Goal: Task Accomplishment & Management: Complete application form

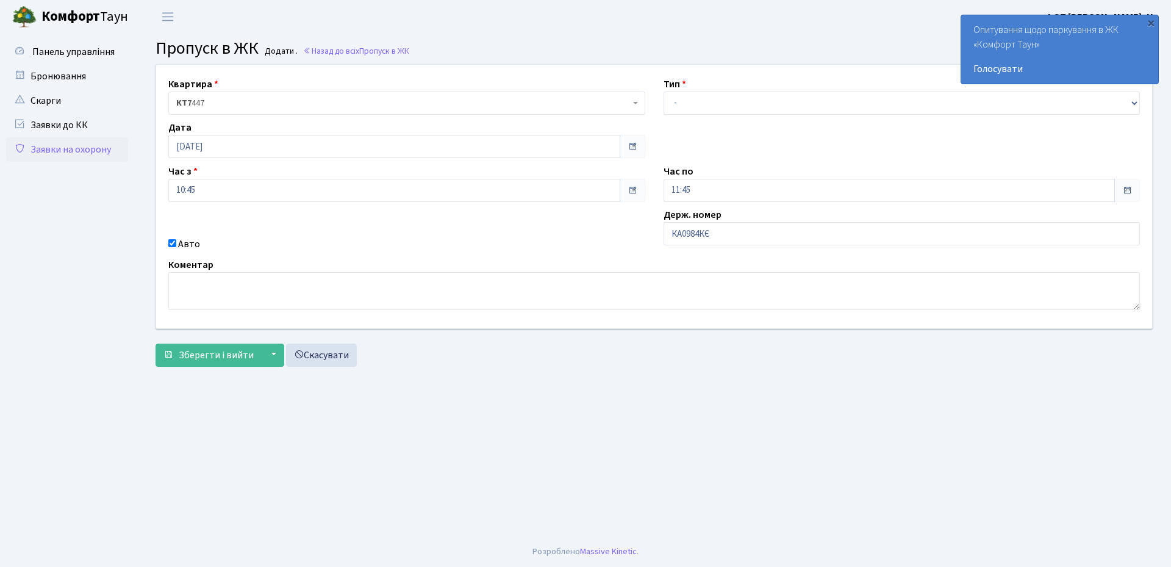
type input "КА0984КЄ"
click at [697, 187] on input "11:45" at bounding box center [890, 190] width 452 height 23
click at [707, 331] on icon at bounding box center [697, 328] width 33 height 33
click at [700, 230] on icon at bounding box center [697, 232] width 33 height 33
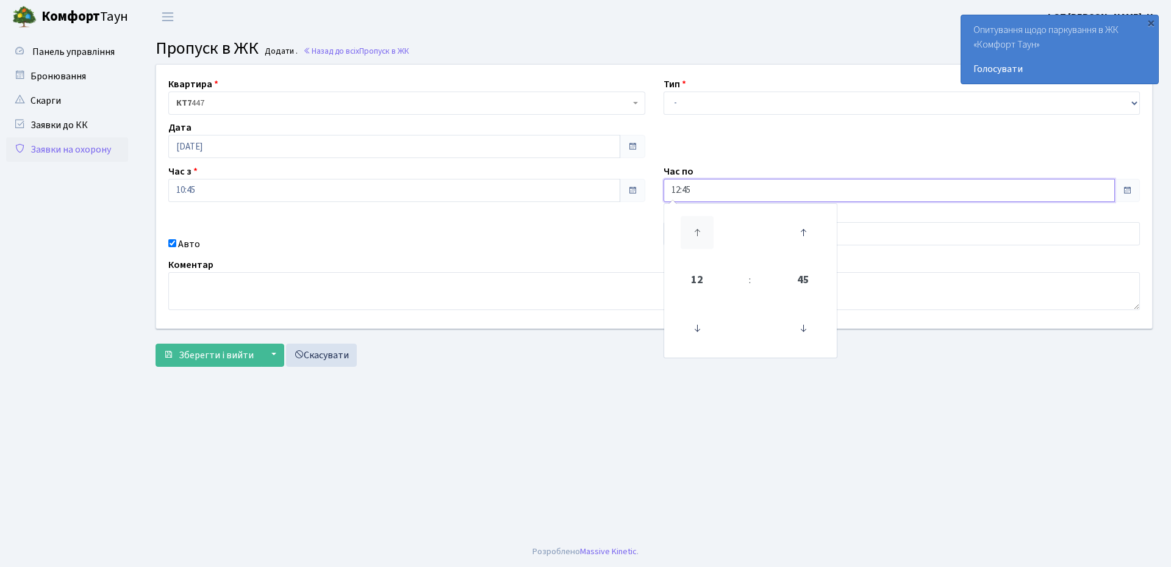
click at [700, 230] on icon at bounding box center [697, 232] width 33 height 33
click at [700, 229] on icon at bounding box center [697, 232] width 33 height 33
type input "15:45"
drag, startPoint x: 601, startPoint y: 398, endPoint x: 607, endPoint y: 393, distance: 7.3
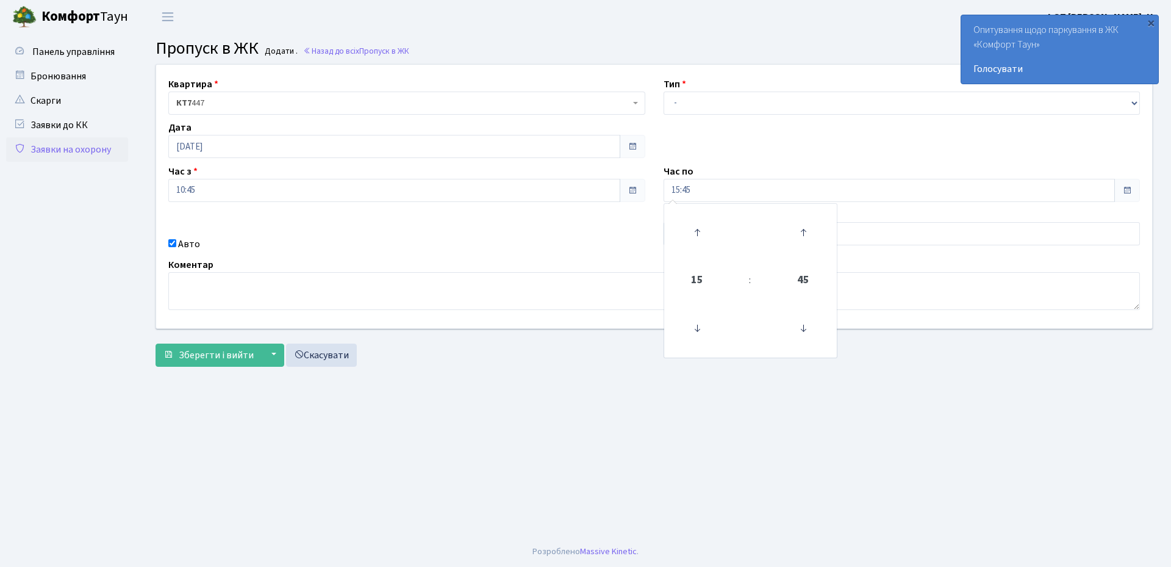
click at [601, 399] on main "Admin Пропуск в ЖК Додати Пропуск в ЖК Додати . Назад до всіх Пропуск в ЖК Квар…" at bounding box center [654, 285] width 1034 height 503
click at [723, 237] on input "КА0984КЄ" at bounding box center [902, 233] width 477 height 23
type input "КА0984КЕ"
click at [681, 105] on select "- Доставка Таксі Гості Сервіс" at bounding box center [902, 102] width 477 height 23
select select "1"
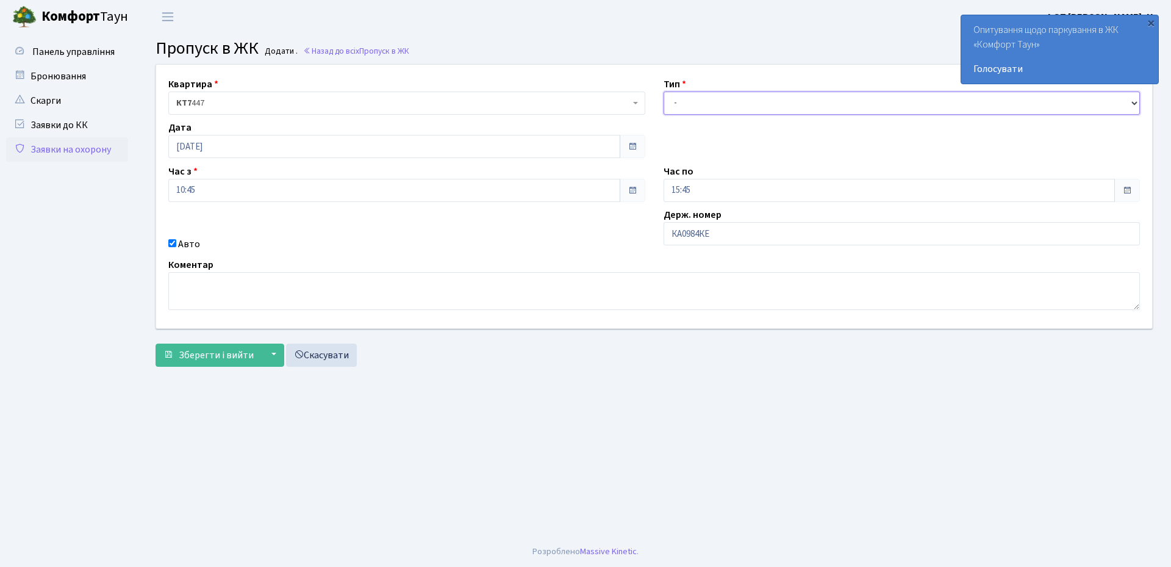
click at [664, 91] on select "- Доставка Таксі Гості Сервіс" at bounding box center [902, 102] width 477 height 23
click at [238, 360] on span "Зберегти і вийти" at bounding box center [216, 354] width 75 height 13
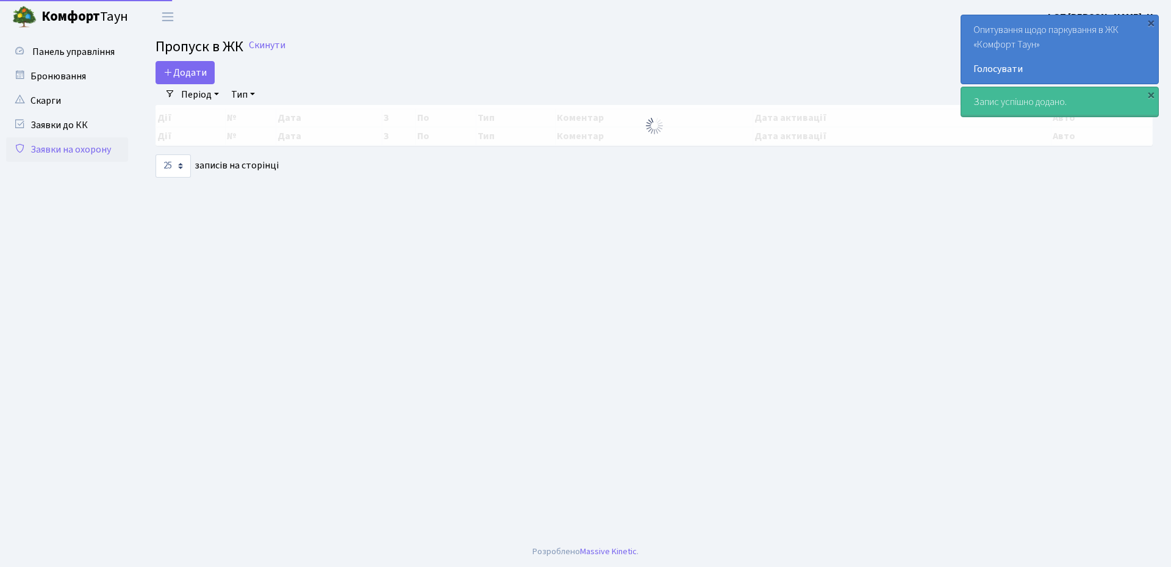
select select "25"
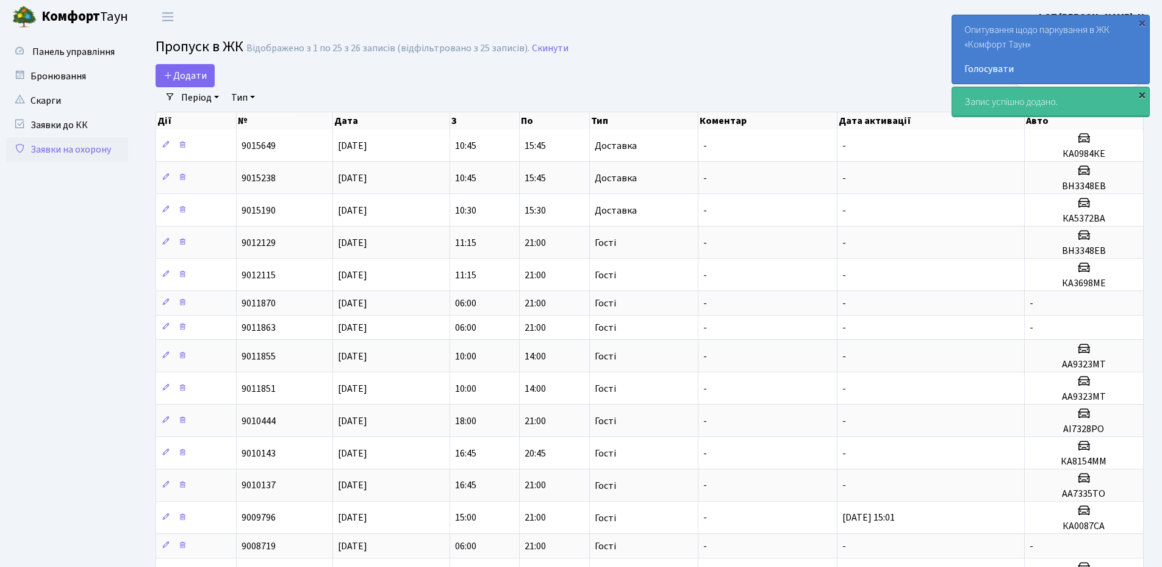
click at [1146, 96] on div "×" at bounding box center [1142, 94] width 12 height 12
click at [1141, 23] on div "×" at bounding box center [1142, 22] width 12 height 12
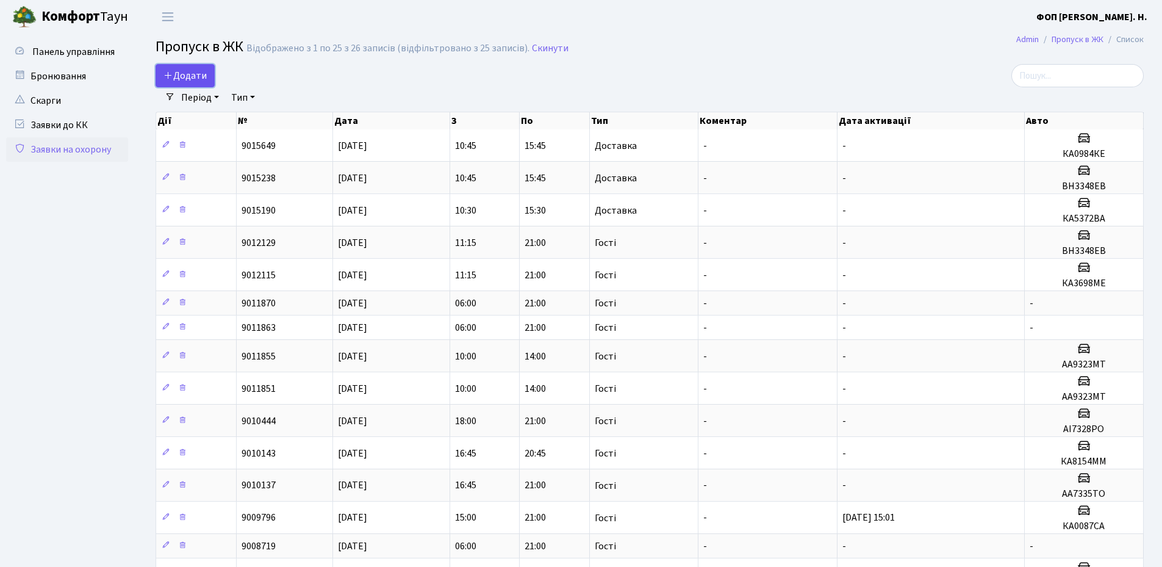
click at [190, 77] on span "Додати" at bounding box center [184, 75] width 43 height 13
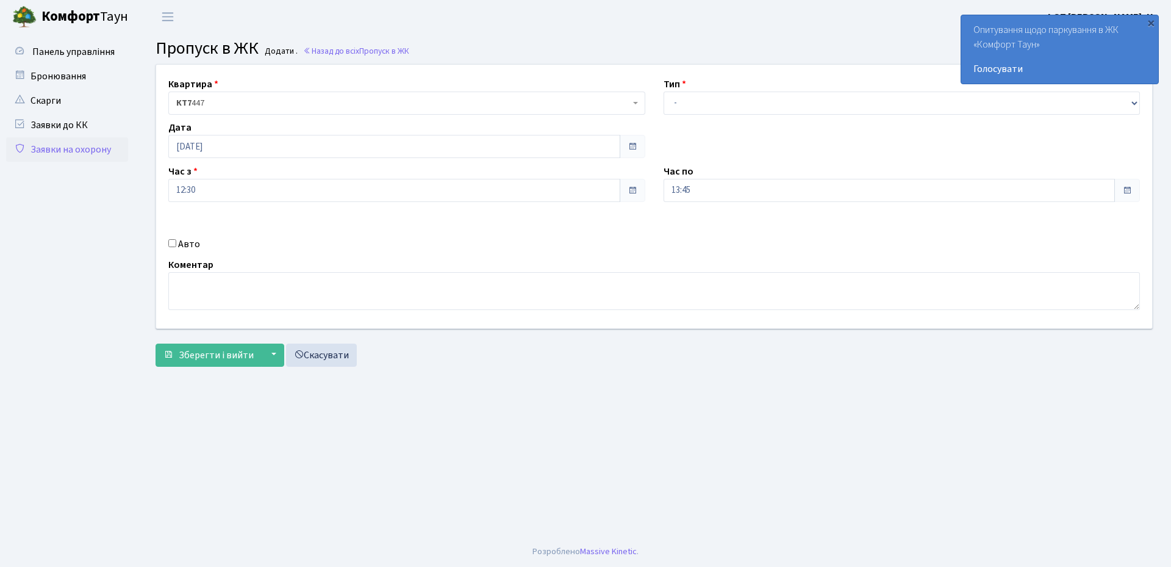
click at [173, 243] on input "Авто" at bounding box center [172, 243] width 8 height 8
checkbox input "true"
type input "КА8851РВ"
drag, startPoint x: 693, startPoint y: 187, endPoint x: 693, endPoint y: 201, distance: 14.0
click at [693, 188] on input "13:45" at bounding box center [890, 190] width 452 height 23
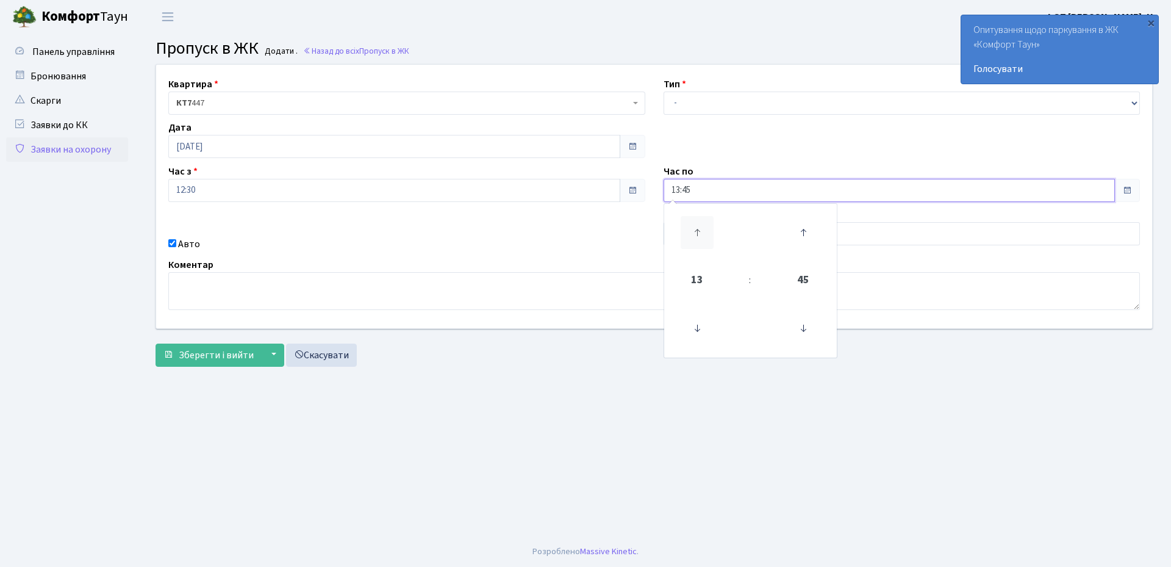
click at [701, 242] on icon at bounding box center [697, 232] width 33 height 33
type input "16:45"
click at [683, 110] on select "- Доставка Таксі Гості Сервіс" at bounding box center [902, 102] width 477 height 23
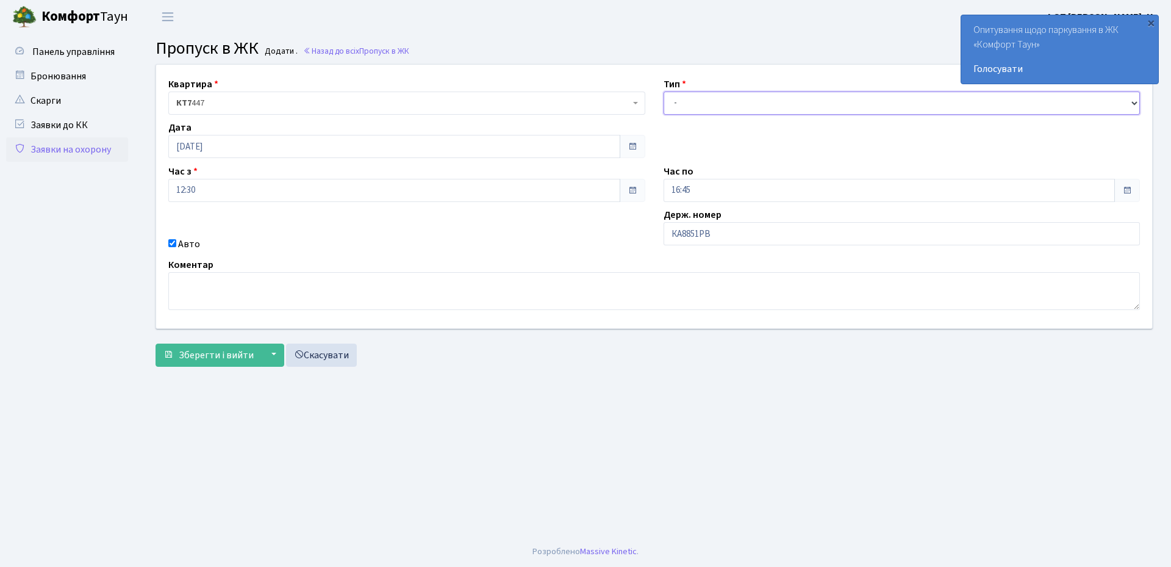
select select "1"
click at [664, 91] on select "- Доставка Таксі Гості Сервіс" at bounding box center [902, 102] width 477 height 23
click at [202, 354] on span "Зберегти і вийти" at bounding box center [216, 354] width 75 height 13
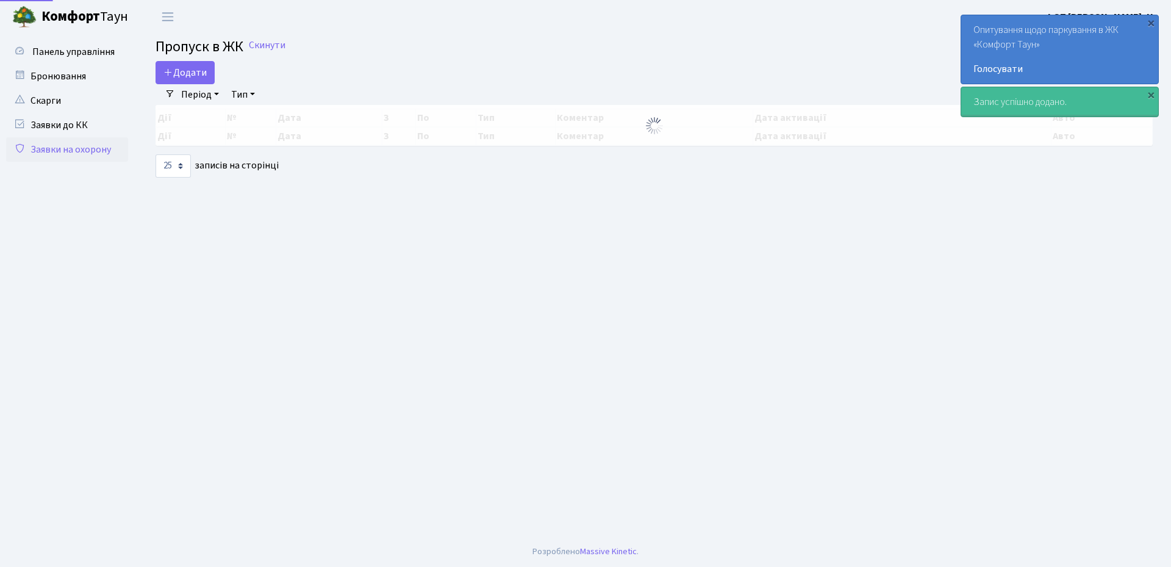
select select "25"
